Goal: Information Seeking & Learning: Learn about a topic

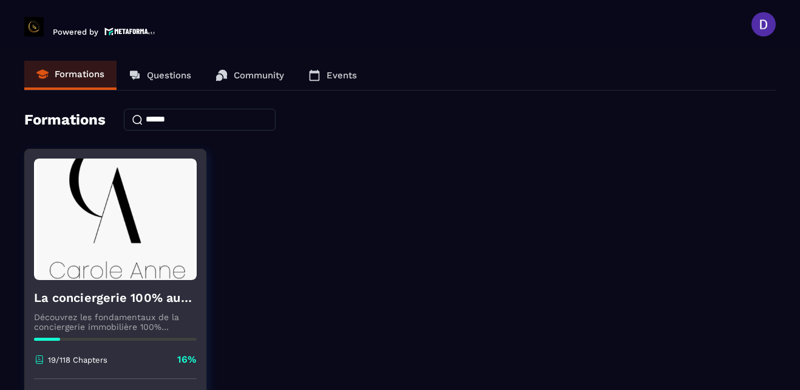
click at [52, 232] on img at bounding box center [115, 218] width 163 height 121
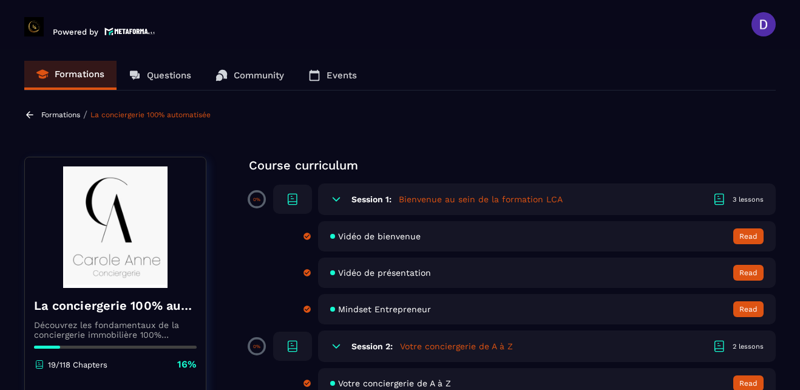
click at [796, 196] on section "Formations Questions Community Events Formations / La conciergerie 100% automat…" at bounding box center [400, 222] width 800 height 346
click at [753, 151] on section "Formations Questions Community Events Formations / La conciergerie 100% automat…" at bounding box center [400, 222] width 800 height 346
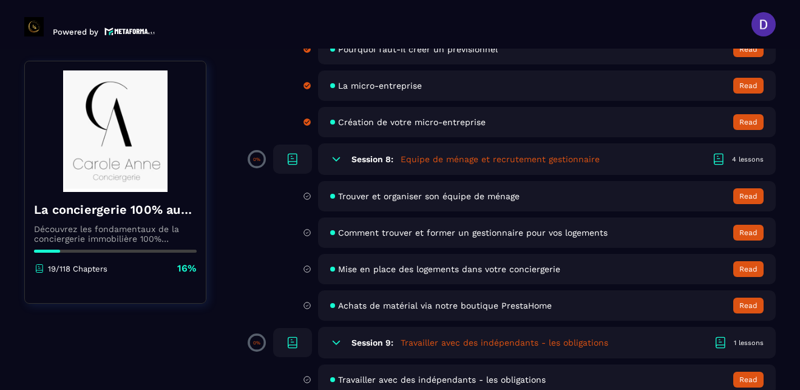
scroll to position [1020, 0]
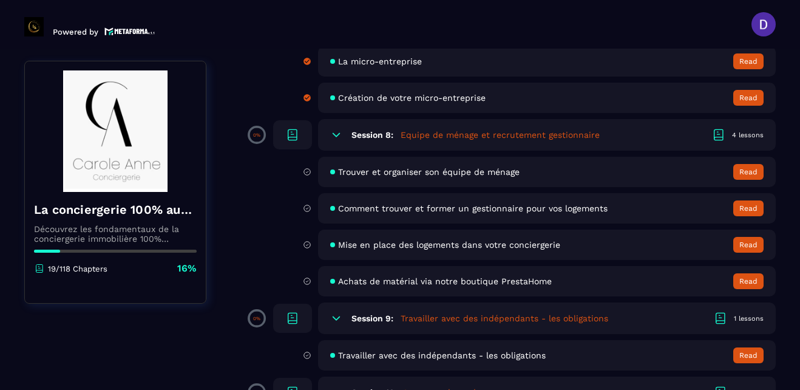
click at [442, 131] on h5 "Equipe de ménage et recrutement gestionnaire" at bounding box center [500, 135] width 199 height 12
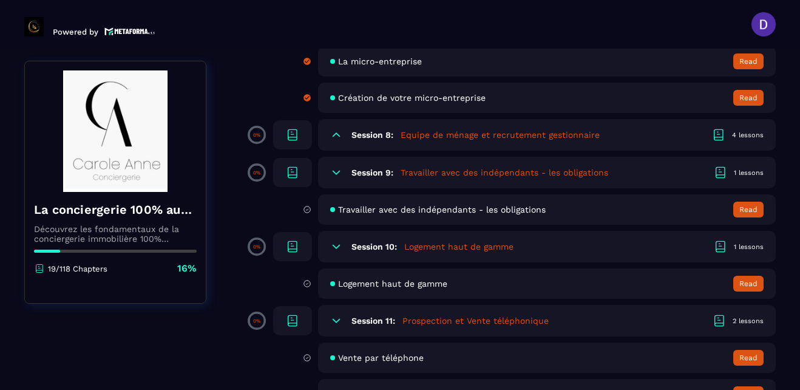
click at [370, 135] on h6 "Session 8:" at bounding box center [372, 135] width 42 height 10
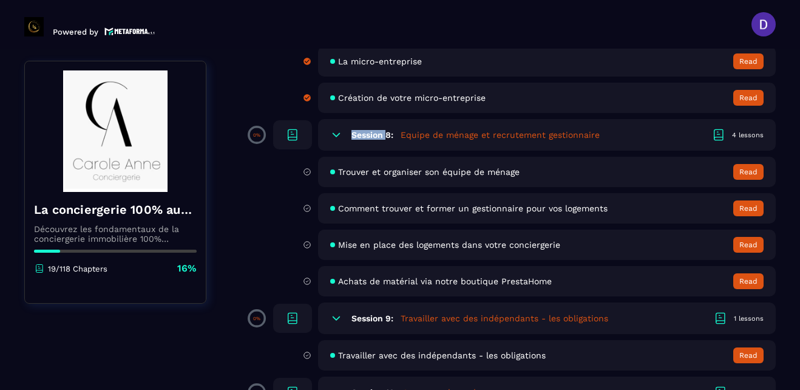
click at [370, 135] on h6 "Session 8:" at bounding box center [372, 135] width 42 height 10
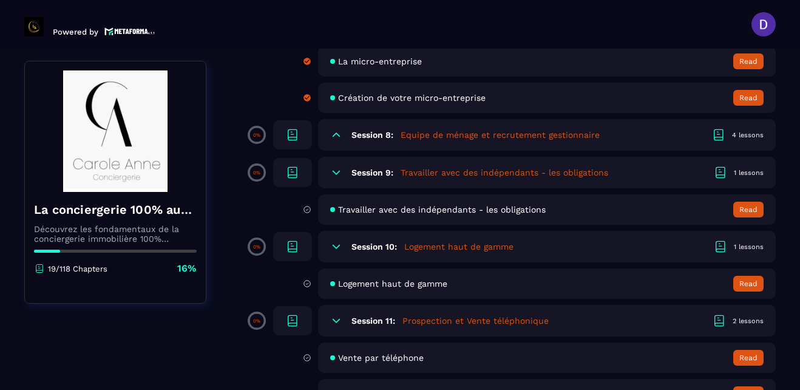
click at [435, 134] on h5 "Equipe de ménage et recrutement gestionnaire" at bounding box center [500, 135] width 199 height 12
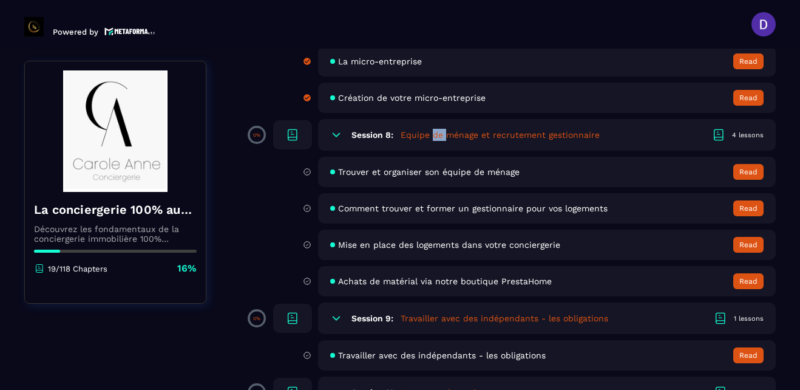
click at [435, 134] on h5 "Equipe de ménage et recrutement gestionnaire" at bounding box center [500, 135] width 199 height 12
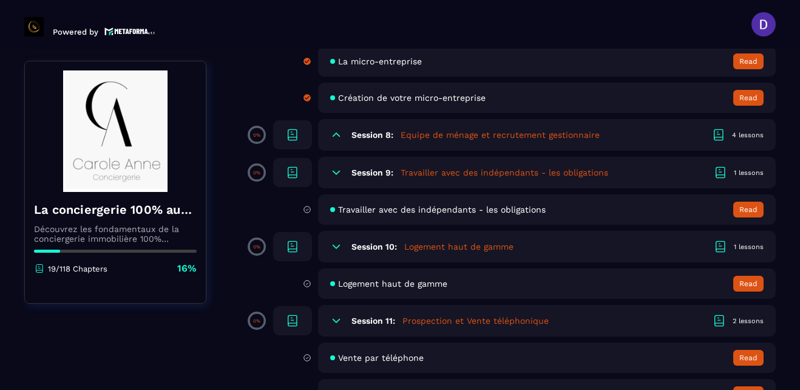
click at [722, 133] on icon at bounding box center [718, 134] width 15 height 15
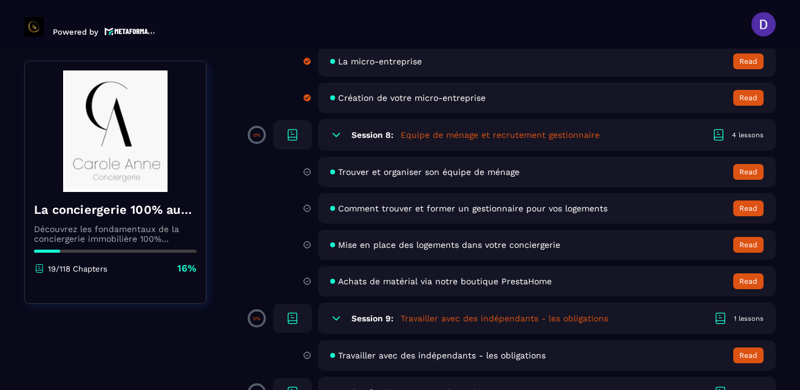
click at [434, 174] on span "Trouver et organiser son équipe de ménage" at bounding box center [428, 172] width 181 height 10
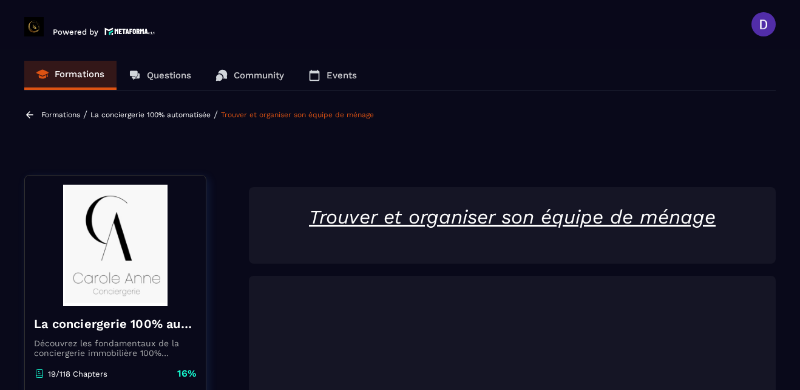
scroll to position [126, 0]
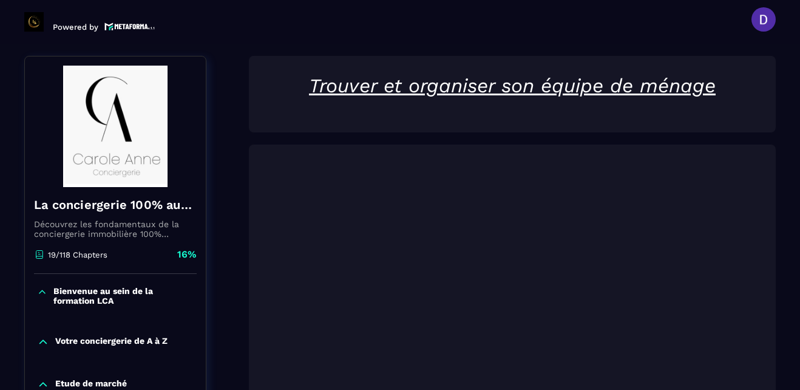
click at [777, 171] on section "Formations Questions Community Events Formations / La conciergerie 100% automat…" at bounding box center [400, 217] width 800 height 346
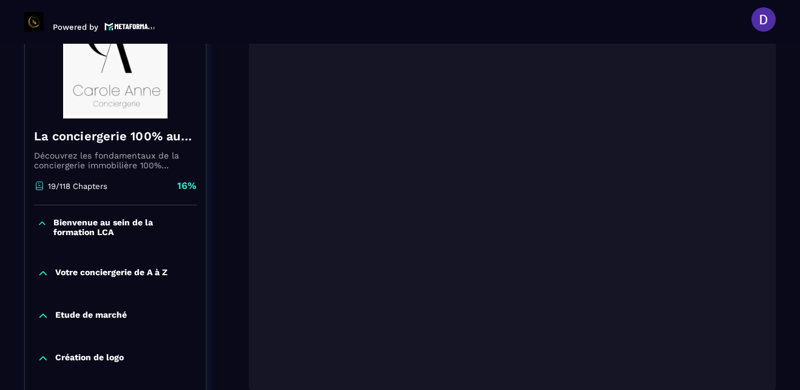
scroll to position [272, 0]
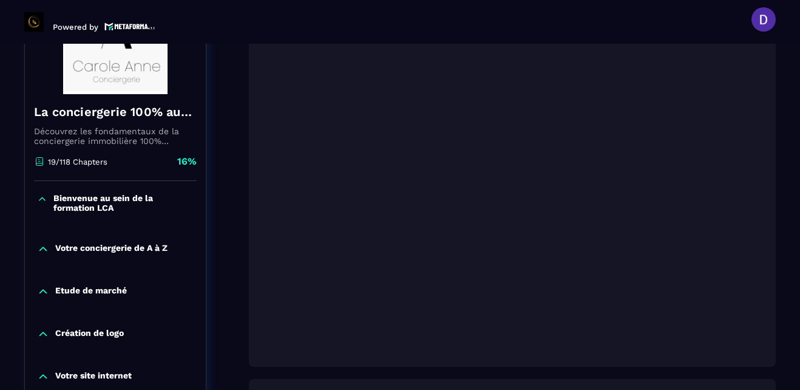
click at [436, 358] on div at bounding box center [512, 183] width 527 height 368
click at [783, 230] on section "Formations Questions Community Events Formations / La conciergerie 100% automat…" at bounding box center [400, 217] width 800 height 346
click at [787, 190] on section "Formations Questions Community Events Formations / La conciergerie 100% automat…" at bounding box center [400, 217] width 800 height 346
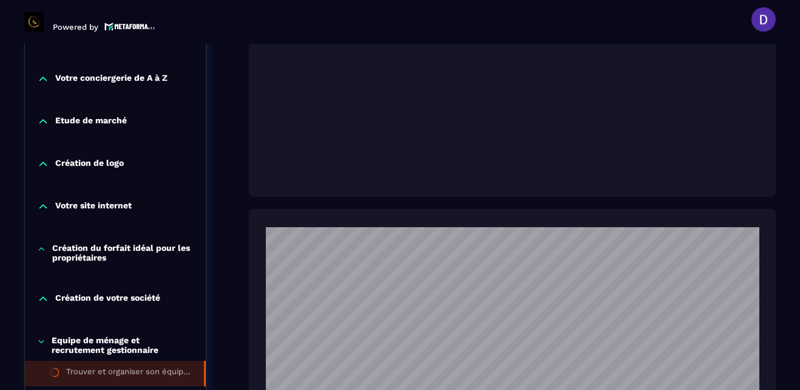
scroll to position [418, 0]
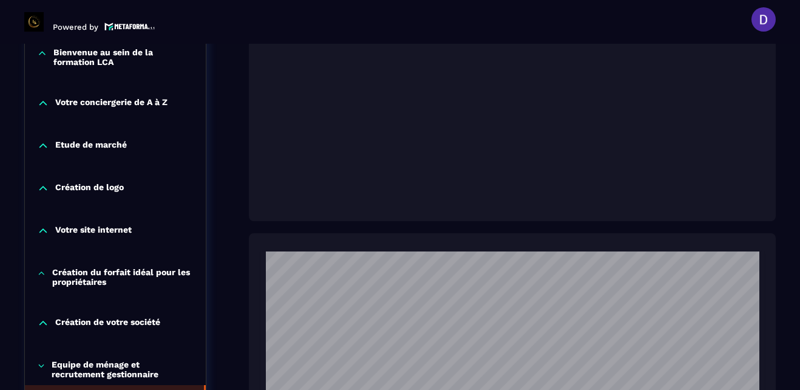
click at [777, 50] on section "Formations Questions Community Events Formations / La conciergerie 100% automat…" at bounding box center [400, 217] width 800 height 346
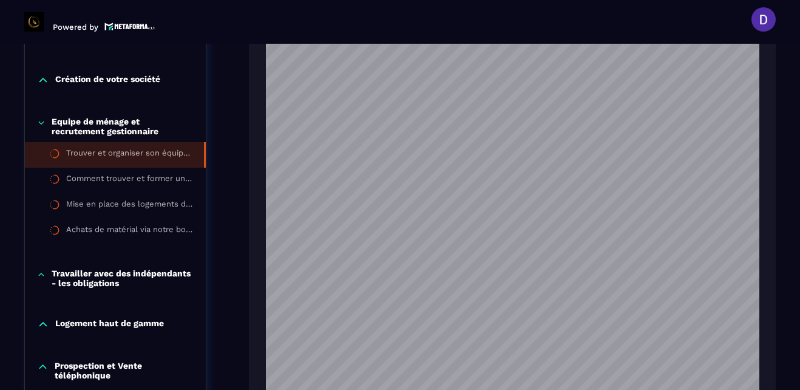
scroll to position [685, 0]
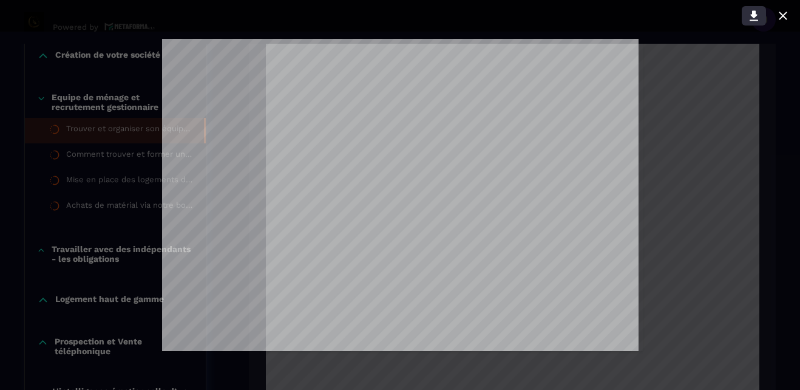
click at [752, 14] on icon at bounding box center [754, 16] width 8 height 10
click at [692, 120] on div at bounding box center [400, 195] width 800 height 390
click at [783, 11] on icon at bounding box center [783, 15] width 15 height 15
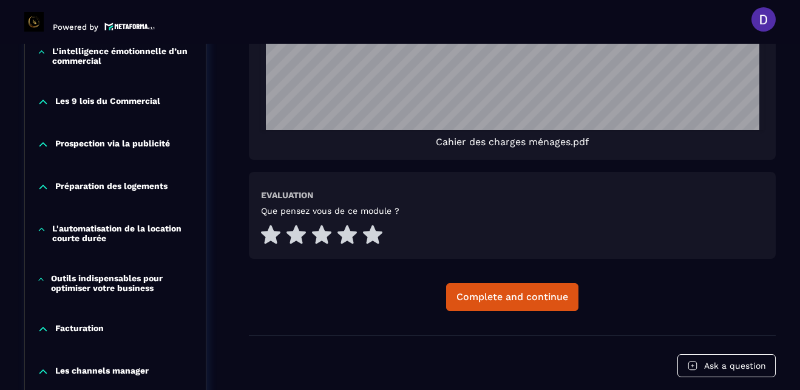
scroll to position [1049, 0]
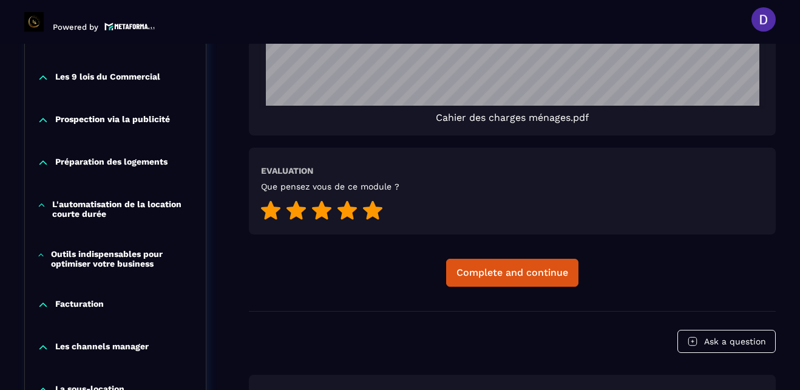
click at [368, 208] on icon at bounding box center [372, 210] width 19 height 19
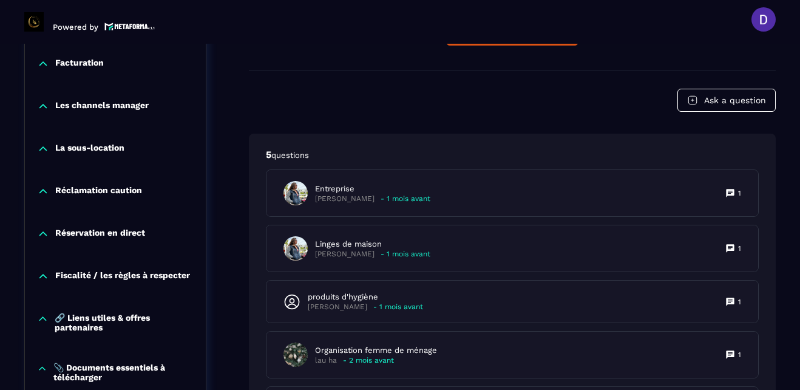
scroll to position [1292, 0]
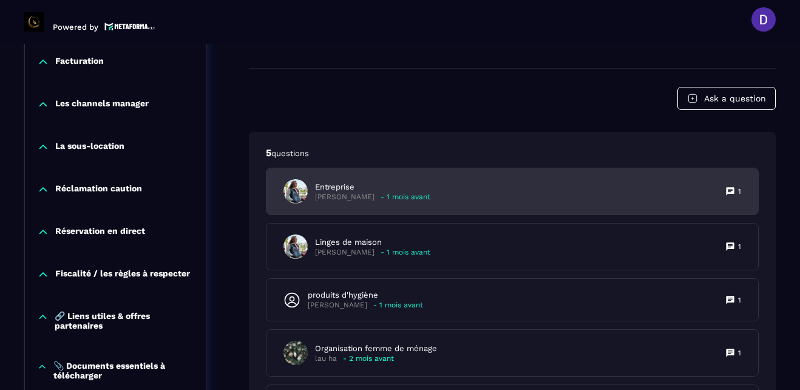
click at [378, 190] on p "Entreprise" at bounding box center [372, 186] width 115 height 11
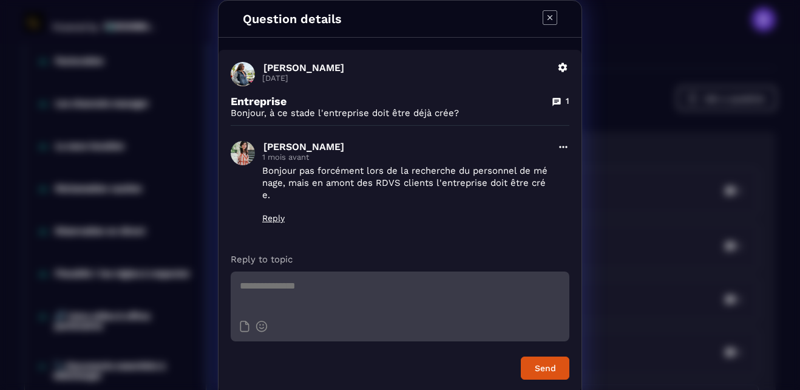
click at [548, 14] on icon "Modal window" at bounding box center [550, 17] width 15 height 15
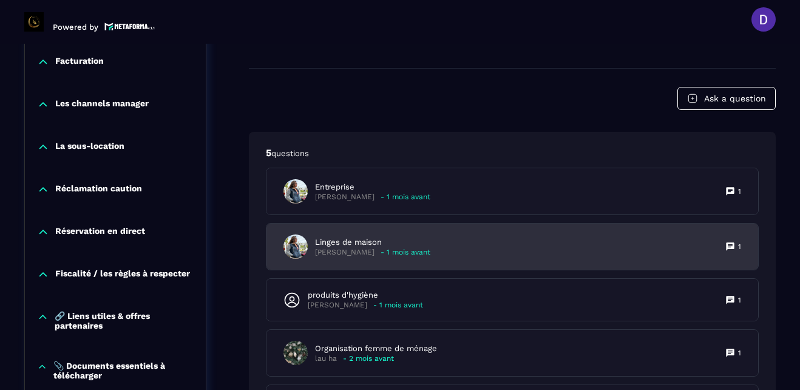
click at [355, 243] on p "Linges de maison" at bounding box center [372, 242] width 115 height 11
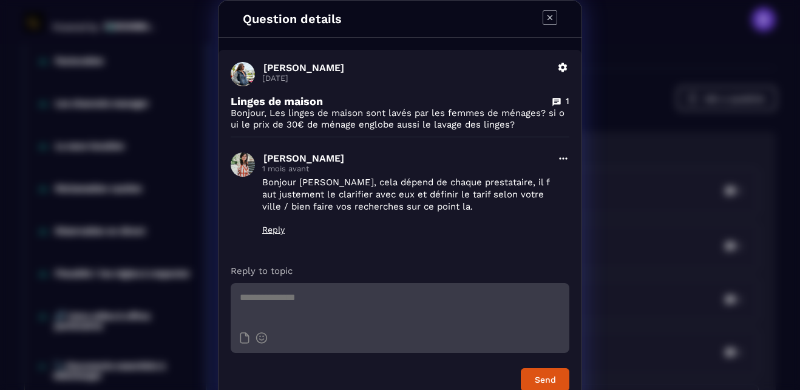
click at [544, 11] on icon "Modal window" at bounding box center [550, 17] width 15 height 15
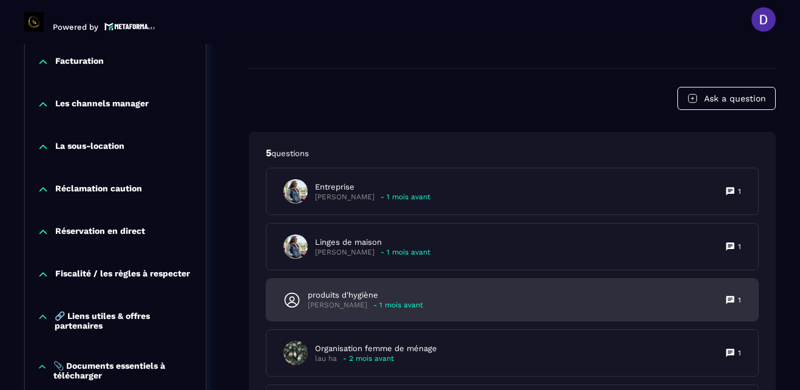
click at [379, 299] on p "produits d'hygiène" at bounding box center [365, 295] width 115 height 11
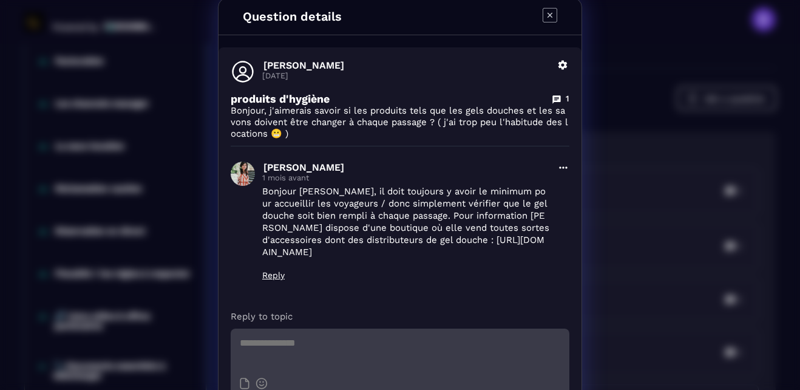
scroll to position [0, 0]
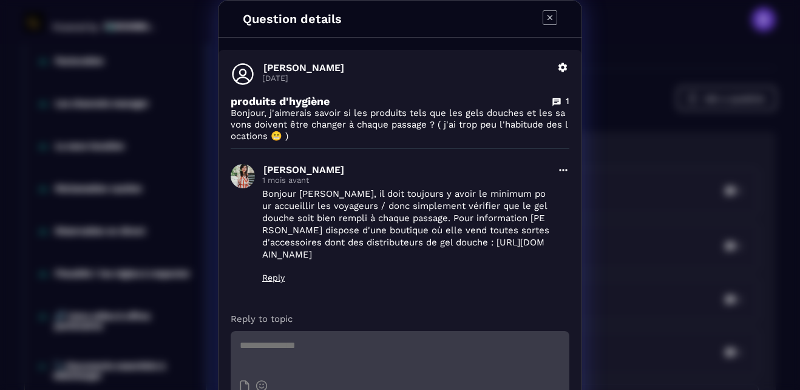
click at [544, 15] on icon "Modal window" at bounding box center [550, 17] width 15 height 15
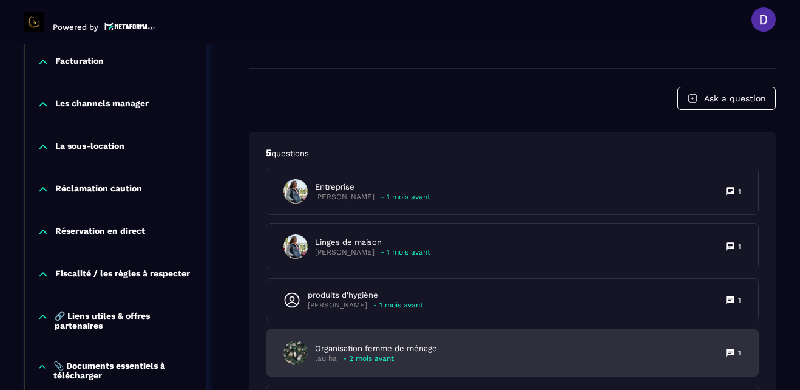
click at [351, 355] on p "- 2 mois avant" at bounding box center [368, 358] width 51 height 9
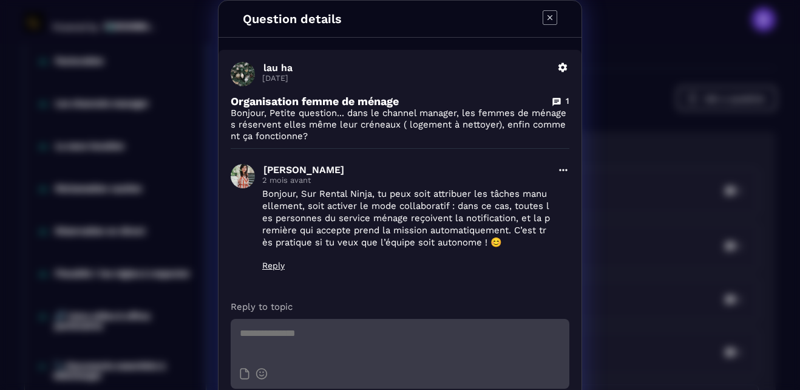
click at [543, 15] on icon "Modal window" at bounding box center [550, 17] width 15 height 15
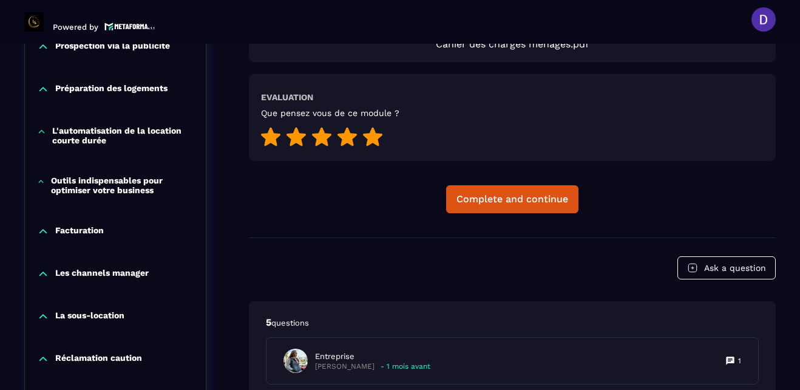
scroll to position [1122, 0]
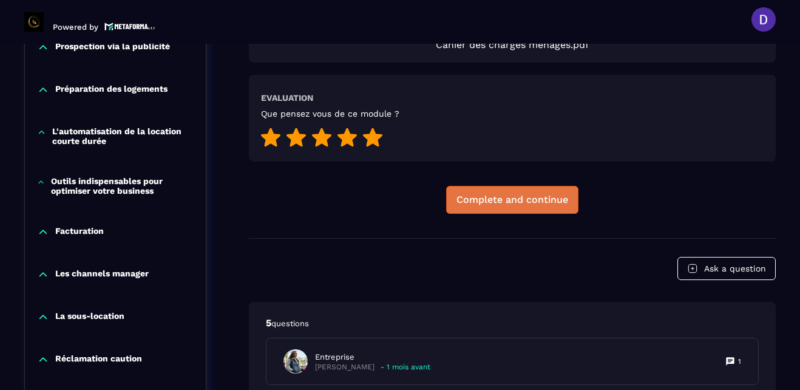
click at [512, 202] on div "Complete and continue" at bounding box center [512, 200] width 112 height 12
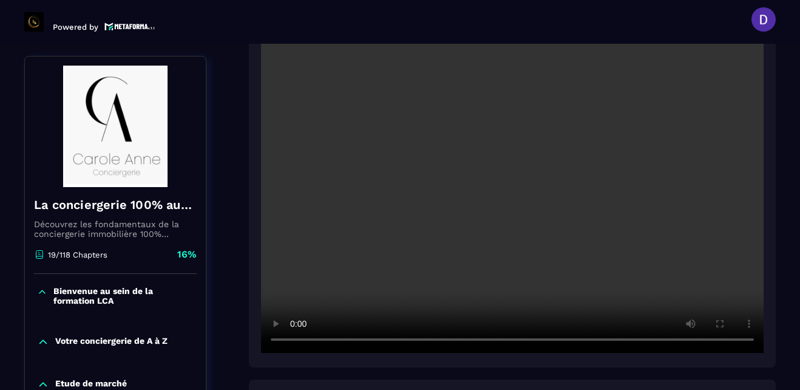
scroll to position [296, 0]
click at [773, 328] on div at bounding box center [512, 182] width 527 height 368
click at [790, 344] on section "Formations Questions Community Events Formations / La conciergerie 100% automat…" at bounding box center [400, 217] width 800 height 346
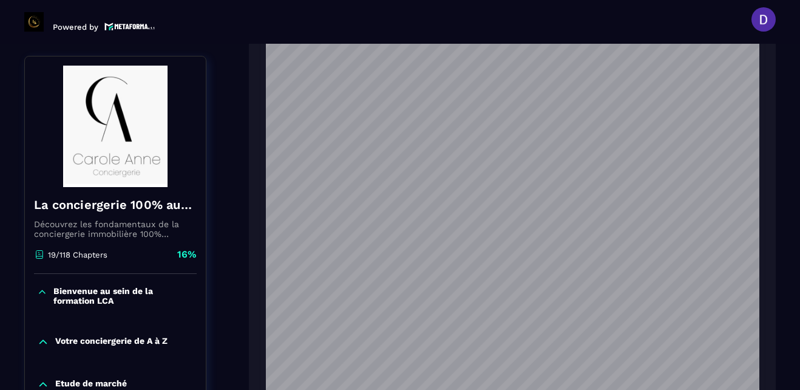
scroll to position [685, 0]
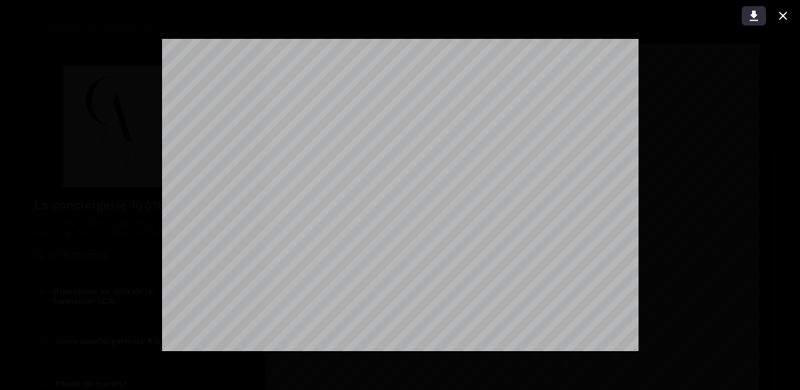
click at [754, 15] on icon at bounding box center [754, 16] width 8 height 10
click at [785, 12] on icon at bounding box center [783, 15] width 15 height 15
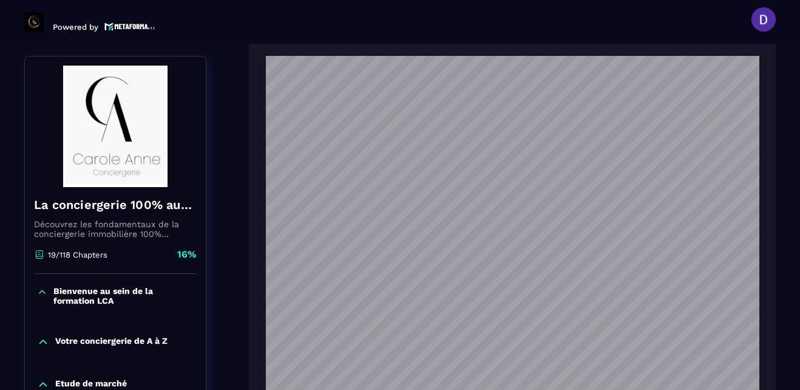
scroll to position [1729, 0]
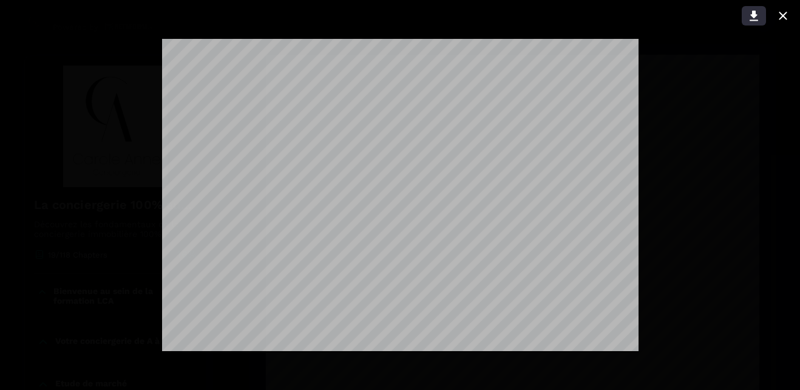
click at [756, 13] on icon at bounding box center [754, 15] width 15 height 15
click at [725, 232] on div at bounding box center [400, 195] width 800 height 390
click at [750, 16] on icon at bounding box center [754, 15] width 15 height 15
click at [700, 280] on div at bounding box center [400, 195] width 800 height 390
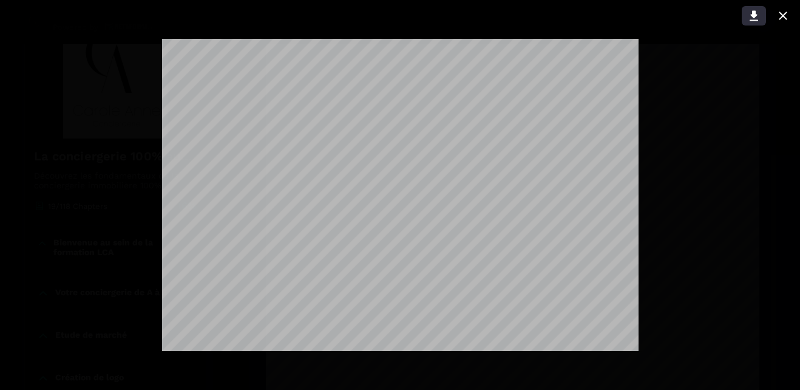
click at [753, 15] on icon at bounding box center [754, 16] width 8 height 10
click at [781, 11] on icon at bounding box center [783, 15] width 15 height 15
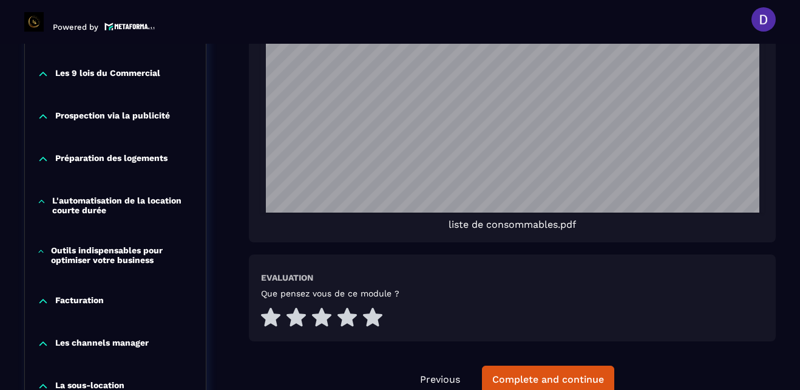
scroll to position [2603, 0]
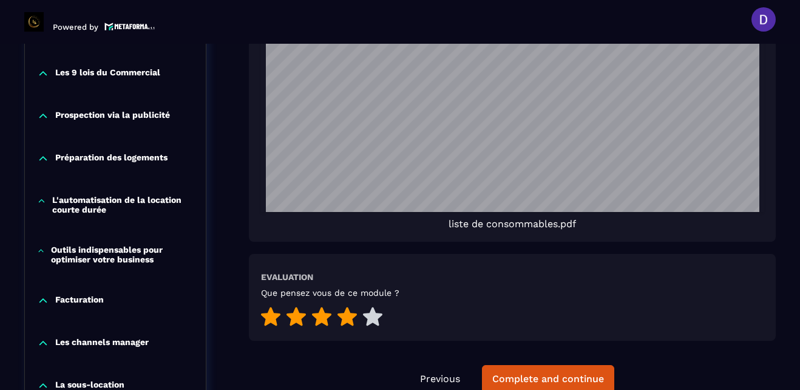
click at [348, 313] on icon at bounding box center [346, 316] width 19 height 19
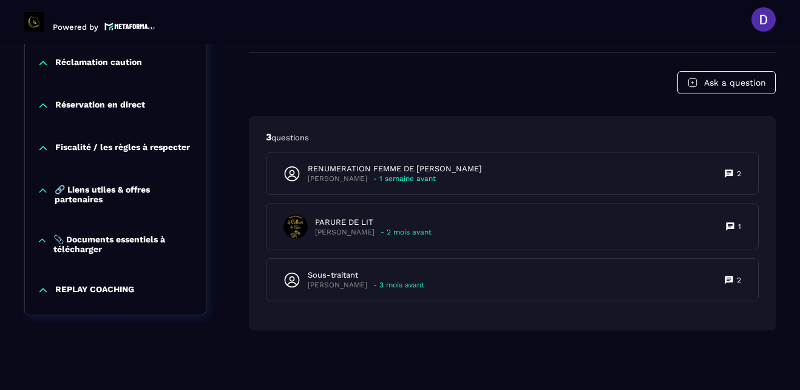
scroll to position [2969, 0]
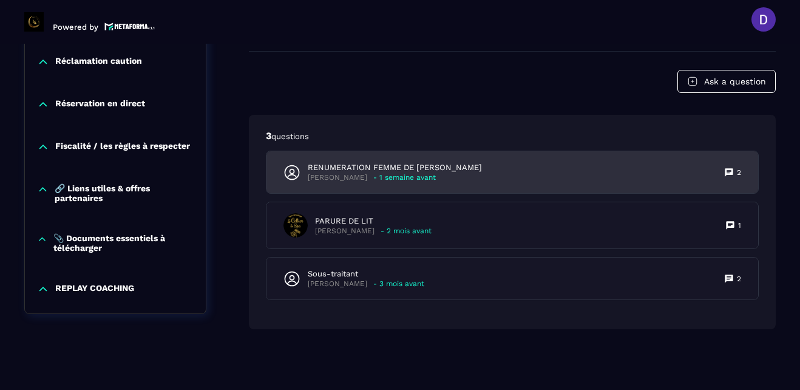
click at [343, 169] on p "RENUMERATION FEMME DE [PERSON_NAME]" at bounding box center [395, 167] width 174 height 11
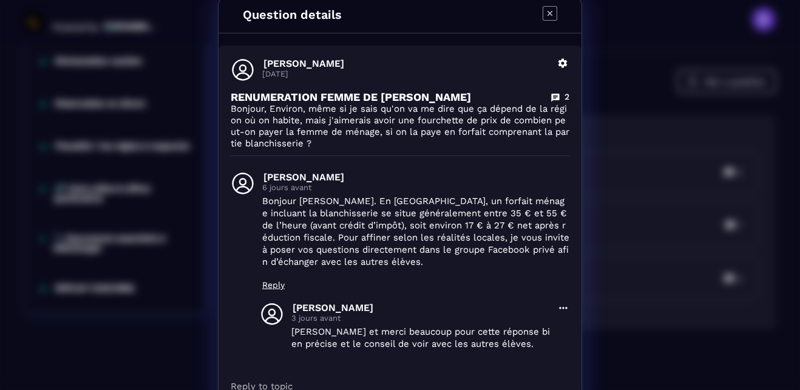
scroll to position [0, 0]
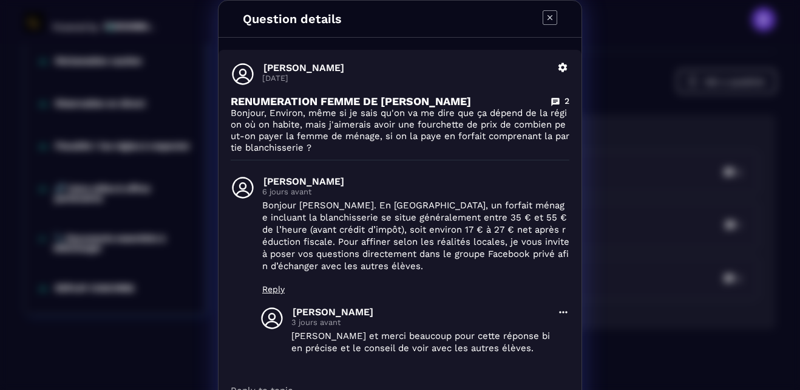
click at [543, 17] on icon "Modal window" at bounding box center [550, 17] width 15 height 15
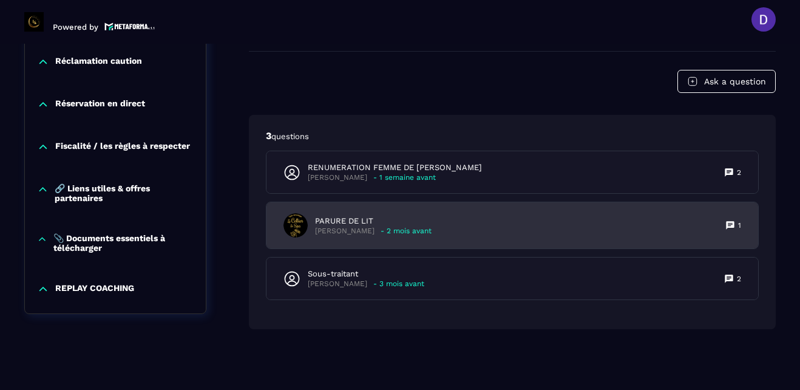
click at [339, 222] on p "PARURE DE LIT" at bounding box center [373, 220] width 117 height 11
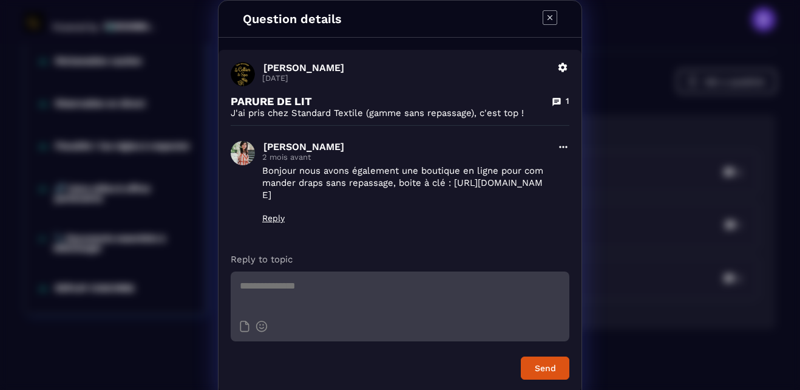
click at [543, 16] on icon "Modal window" at bounding box center [550, 17] width 15 height 15
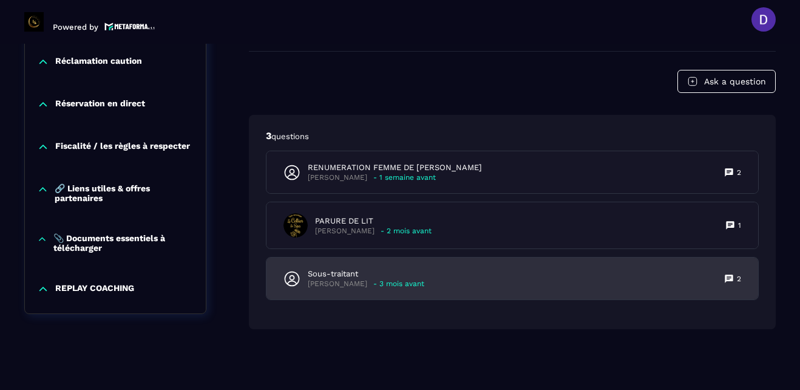
click at [323, 274] on p "Sous-traitant" at bounding box center [366, 273] width 117 height 11
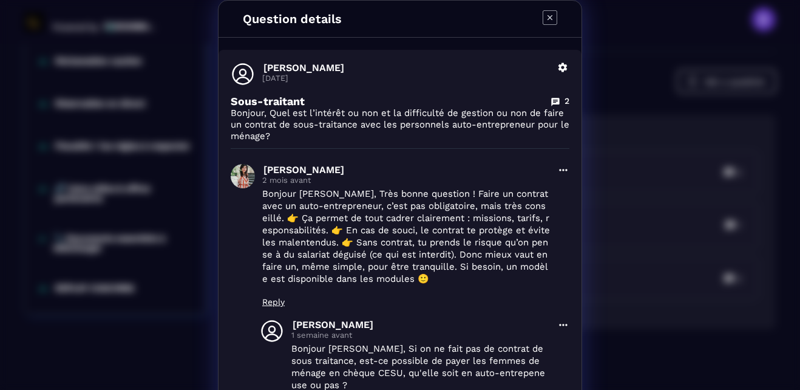
click at [546, 24] on icon "Modal window" at bounding box center [550, 17] width 15 height 15
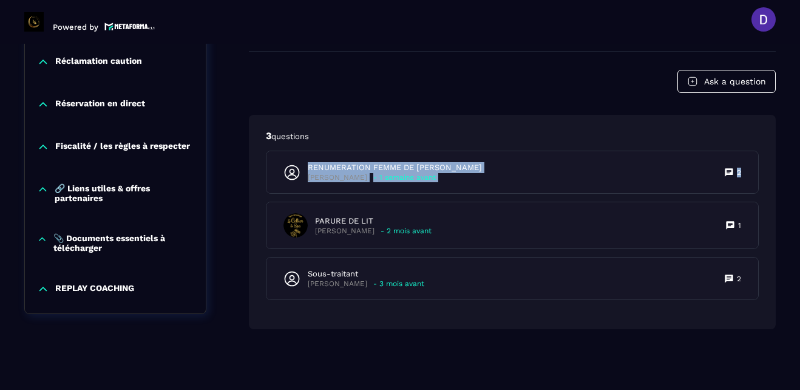
drag, startPoint x: 782, startPoint y: 130, endPoint x: 784, endPoint y: 155, distance: 25.0
click at [784, 155] on section "Formations Questions Community Events Formations / La conciergerie 100% automat…" at bounding box center [400, 217] width 800 height 346
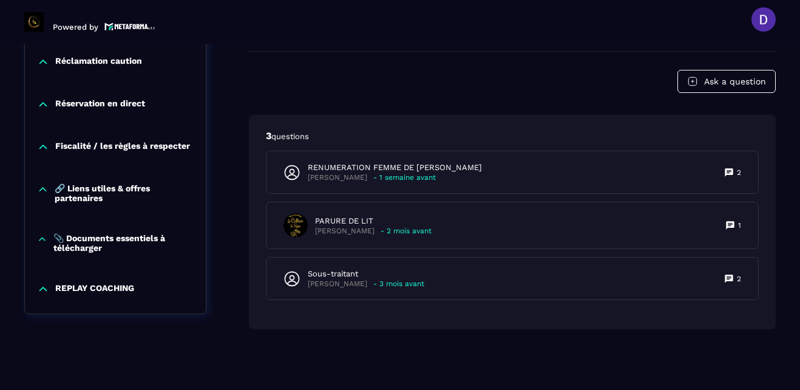
click at [611, 73] on div "Ask a question" at bounding box center [512, 81] width 527 height 23
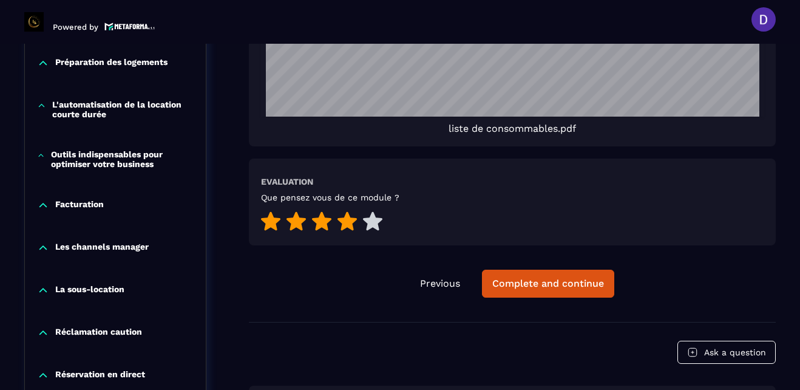
scroll to position [2677, 0]
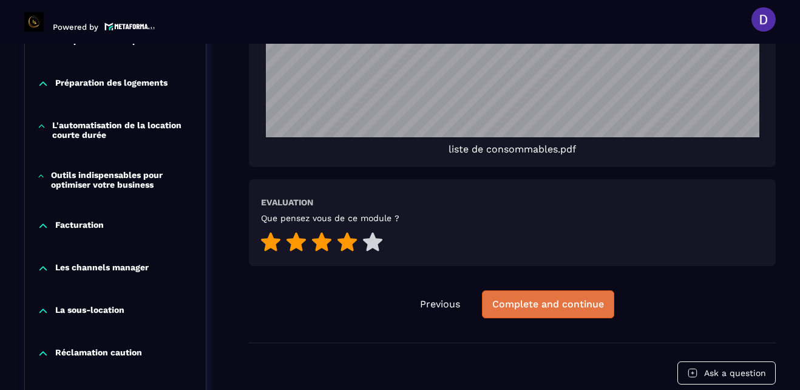
click at [530, 311] on button "Complete and continue" at bounding box center [548, 304] width 132 height 28
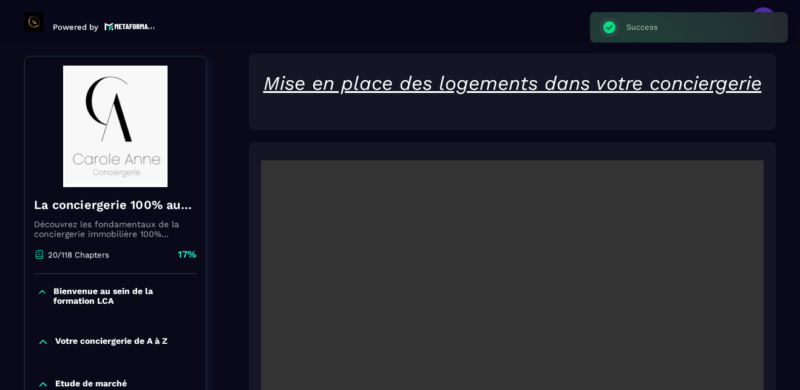
scroll to position [126, 0]
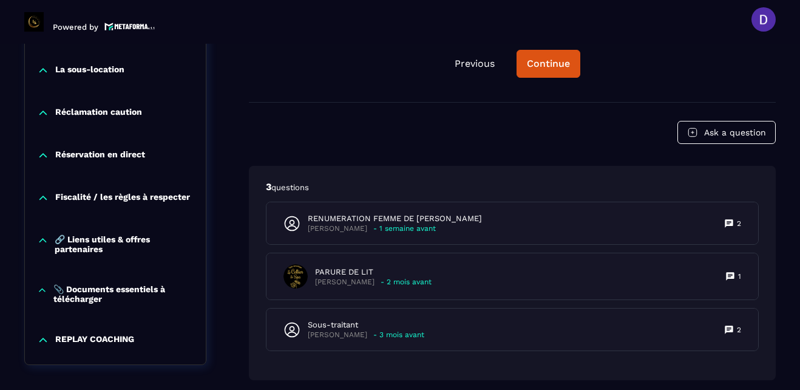
scroll to position [2969, 0]
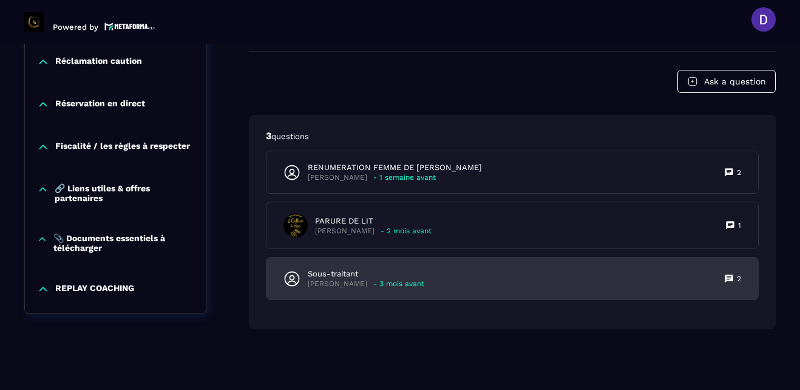
click at [353, 285] on p "[PERSON_NAME]" at bounding box center [337, 283] width 59 height 9
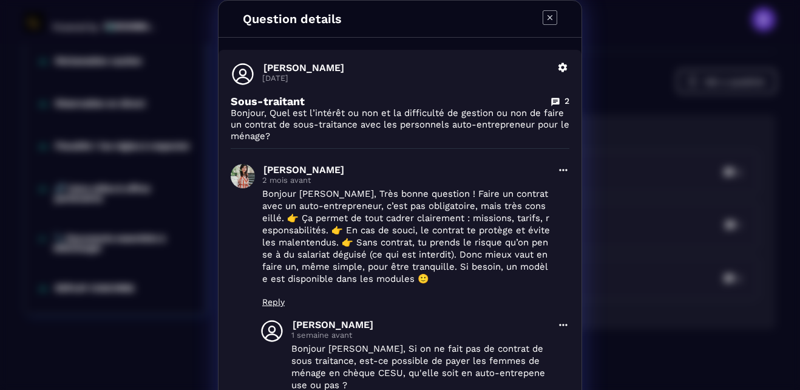
click at [547, 17] on icon "Modal window" at bounding box center [549, 17] width 5 height 5
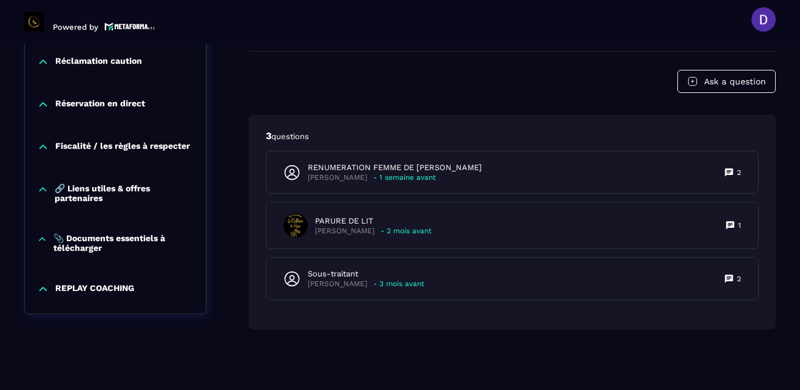
click at [611, 90] on div "Ask a question" at bounding box center [512, 81] width 527 height 23
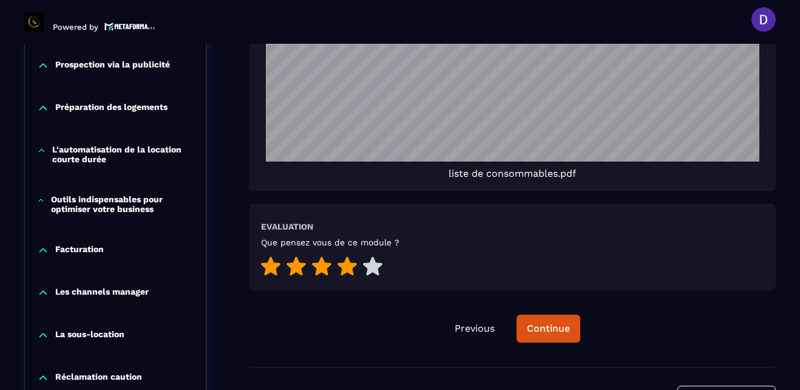
scroll to position [672, 0]
click at [542, 327] on div "Continue" at bounding box center [548, 328] width 43 height 12
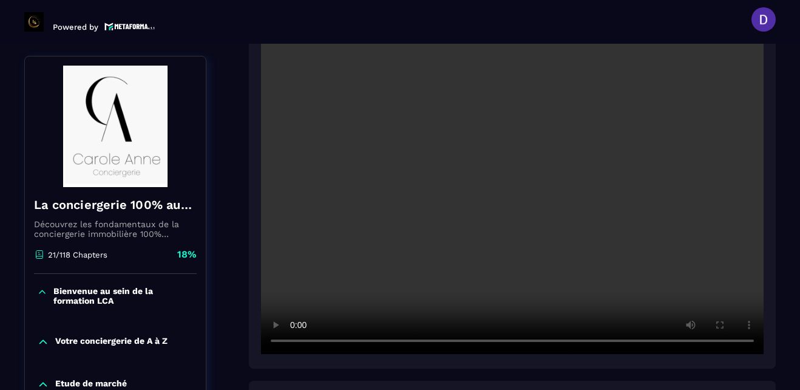
scroll to position [272, 0]
click at [465, 103] on video at bounding box center [512, 184] width 503 height 335
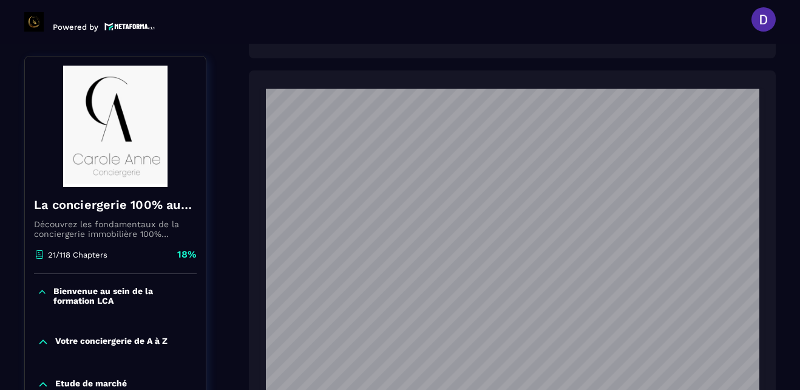
scroll to position [636, 0]
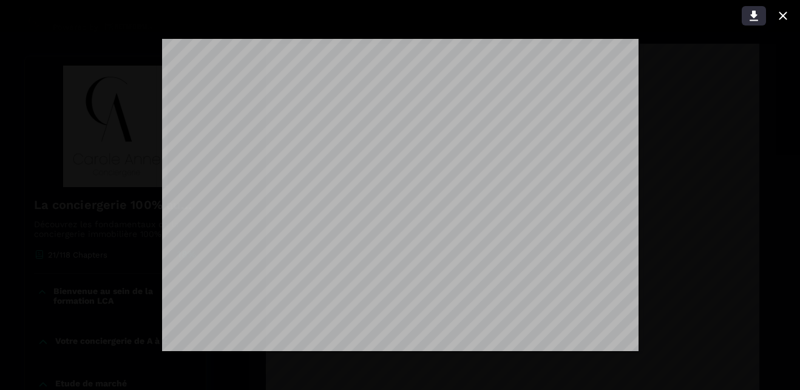
click at [752, 12] on icon at bounding box center [754, 16] width 8 height 10
click at [785, 13] on icon at bounding box center [783, 16] width 8 height 8
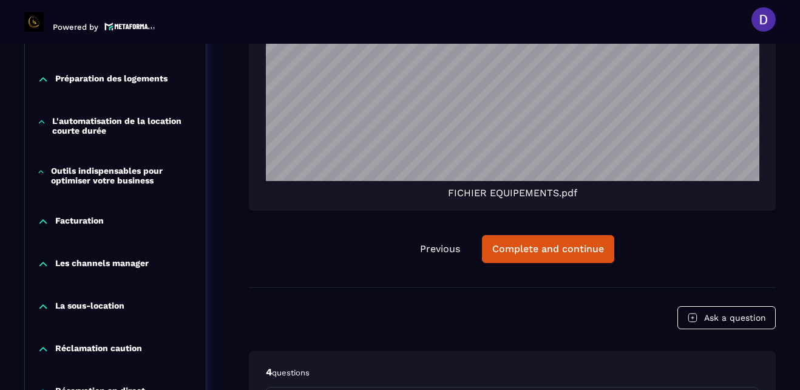
scroll to position [2166, 0]
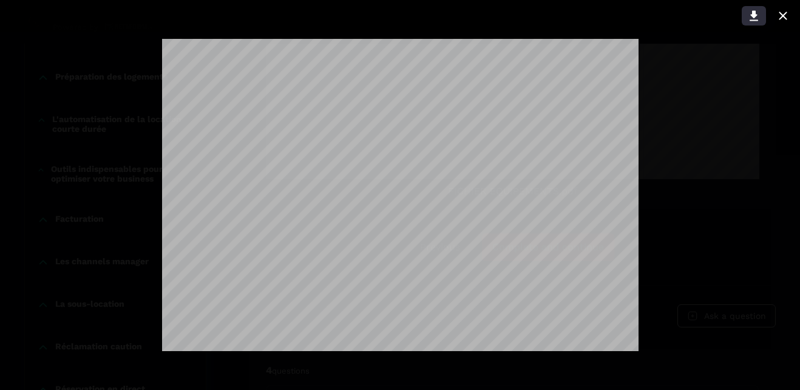
click at [751, 12] on icon at bounding box center [754, 15] width 15 height 15
click at [787, 12] on icon at bounding box center [783, 15] width 15 height 15
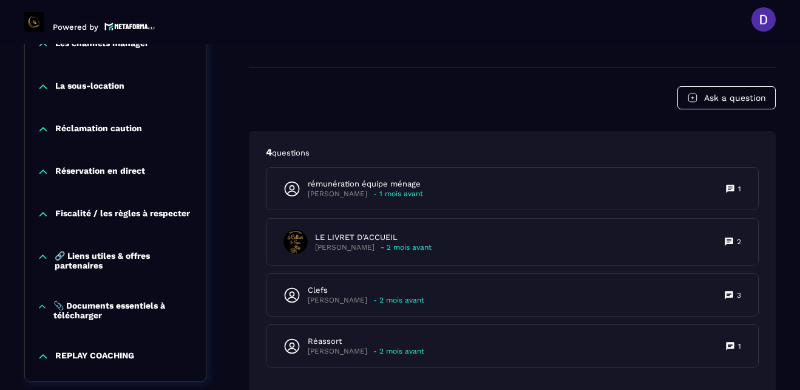
scroll to position [2384, 0]
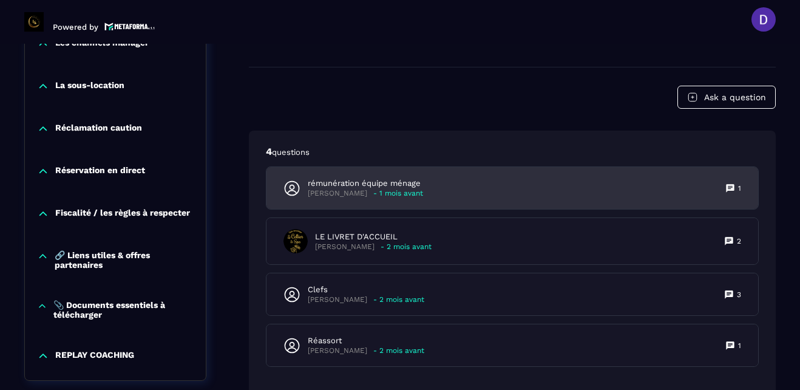
click at [380, 191] on p "- 1 mois avant" at bounding box center [398, 193] width 50 height 9
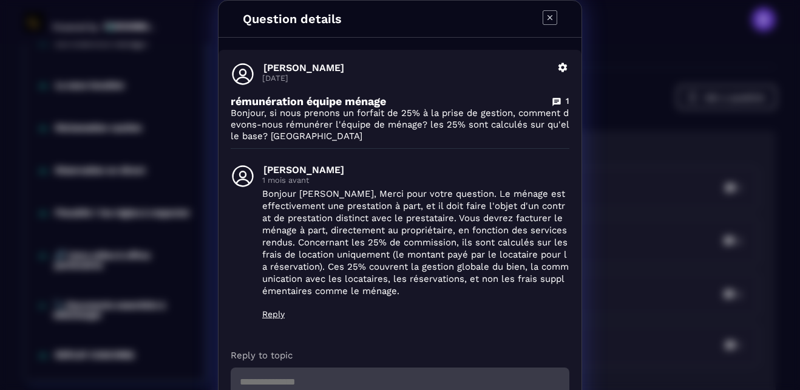
click at [545, 19] on icon "Modal window" at bounding box center [550, 17] width 15 height 15
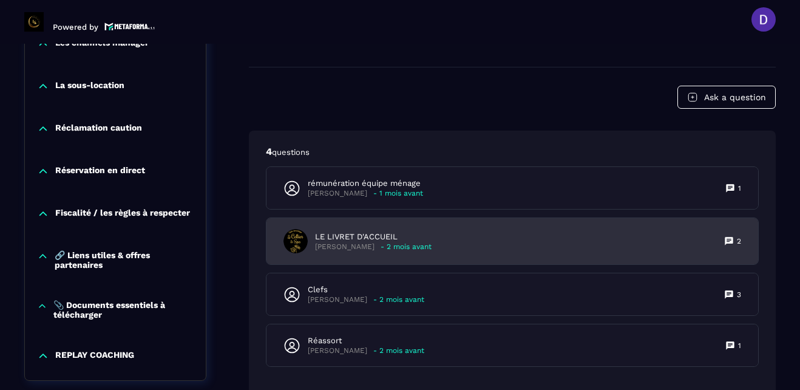
click at [362, 248] on p "[PERSON_NAME]" at bounding box center [344, 246] width 59 height 9
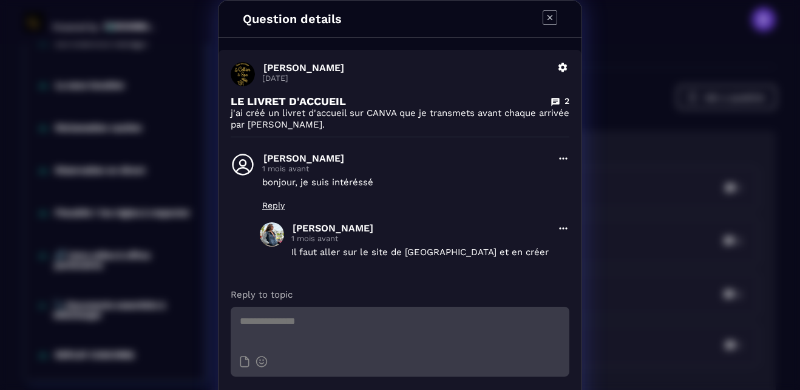
click at [546, 15] on icon "Modal window" at bounding box center [550, 17] width 15 height 15
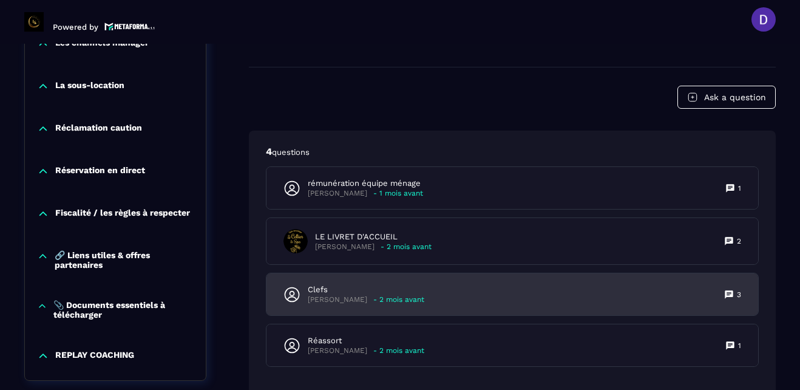
click at [354, 291] on p "Clefs" at bounding box center [366, 289] width 117 height 11
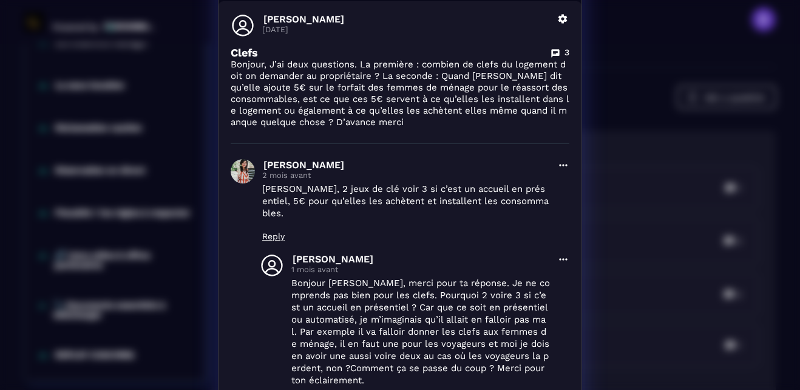
scroll to position [24, 0]
